Goal: Task Accomplishment & Management: Use online tool/utility

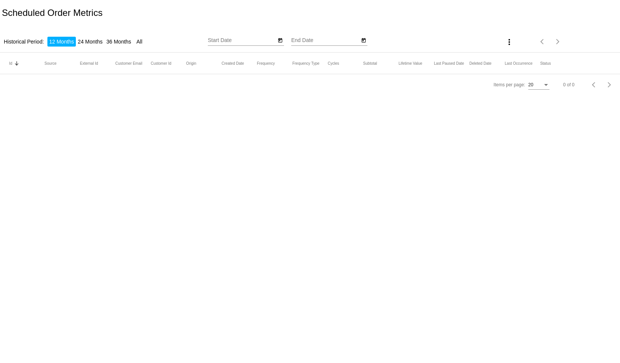
type input "[DATE]"
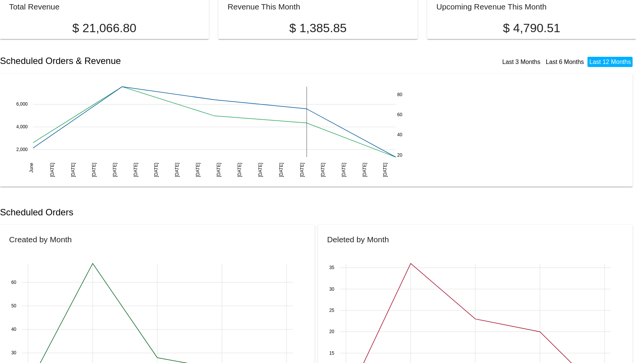
scroll to position [38, 0]
click at [100, 61] on h2 "Scheduled Orders & Revenue" at bounding box center [159, 60] width 318 height 11
copy h2 "Revenue"
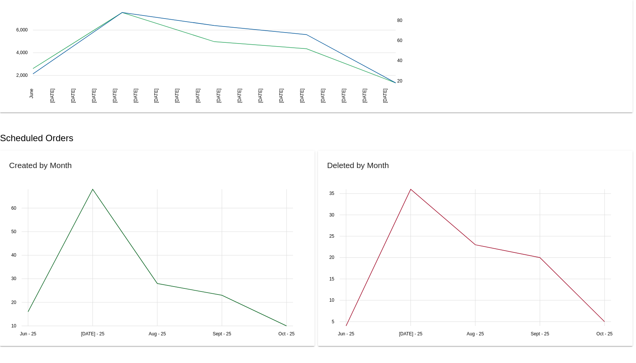
scroll to position [114, 0]
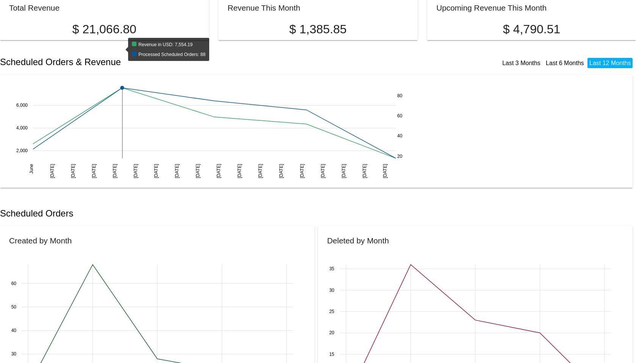
scroll to position [34, 0]
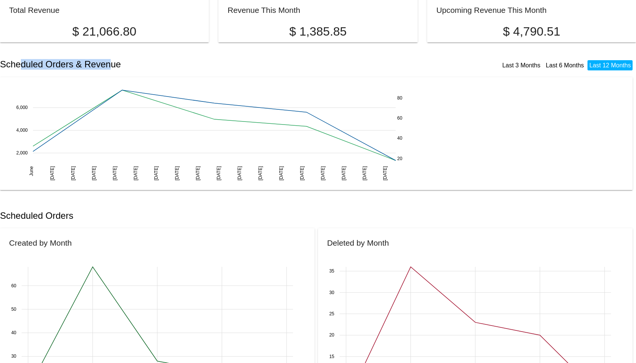
drag, startPoint x: 20, startPoint y: 67, endPoint x: 111, endPoint y: 59, distance: 91.3
click at [111, 58] on div "Scheduled Orders & Revenue Last 3 Months Last 6 Months Last 12 Months" at bounding box center [318, 65] width 636 height 26
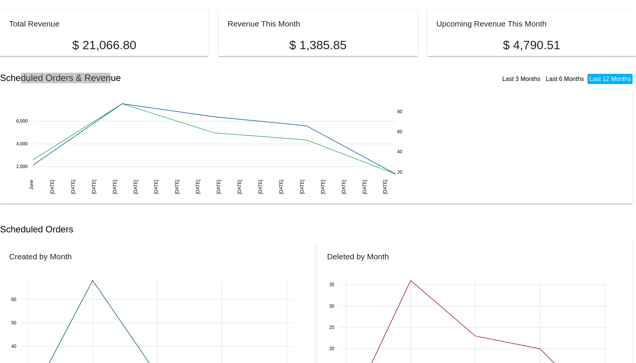
scroll to position [38, 0]
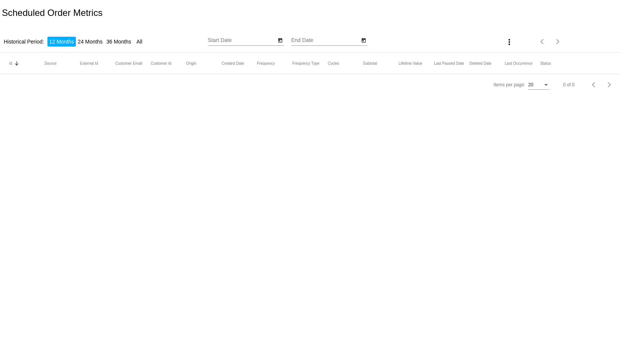
type input "[DATE]"
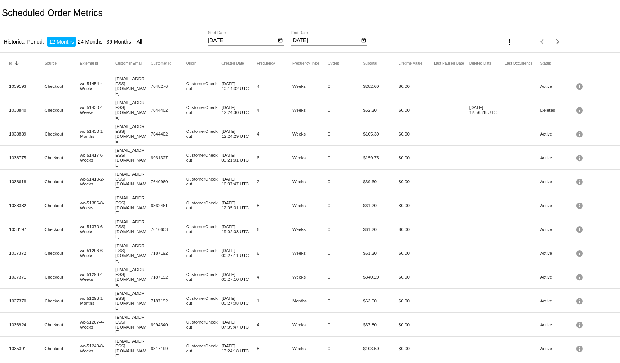
click at [505, 42] on mat-icon "more_vert" at bounding box center [508, 42] width 9 height 9
click at [517, 56] on button "file_download Export" at bounding box center [519, 61] width 44 height 18
